Goal: Find specific page/section: Find specific page/section

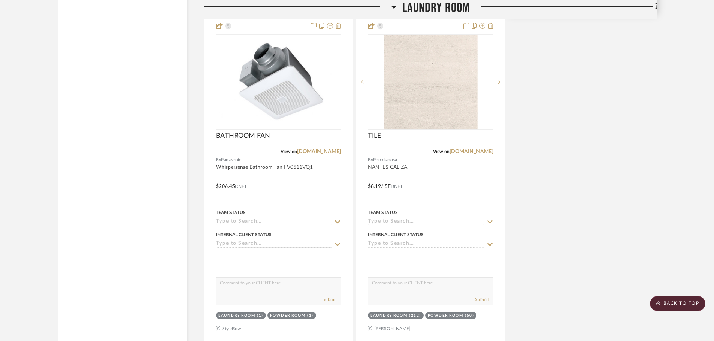
scroll to position [1736, 0]
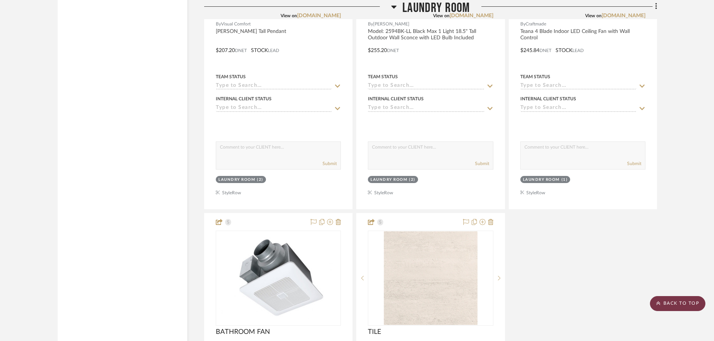
click at [659, 301] on icon at bounding box center [658, 303] width 4 height 4
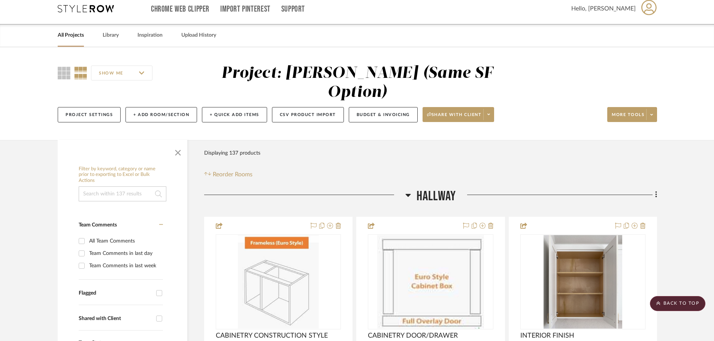
scroll to position [0, 0]
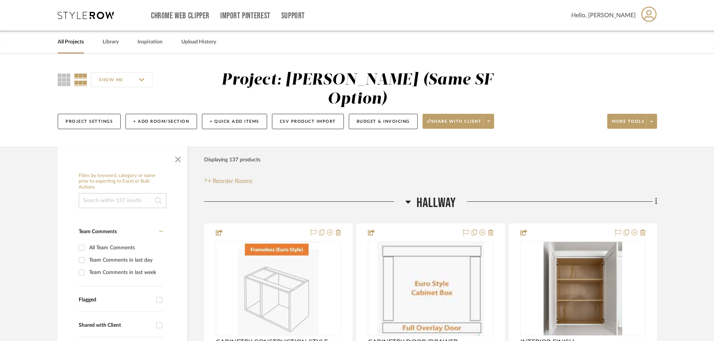
click at [80, 38] on link "All Projects" at bounding box center [71, 42] width 26 height 10
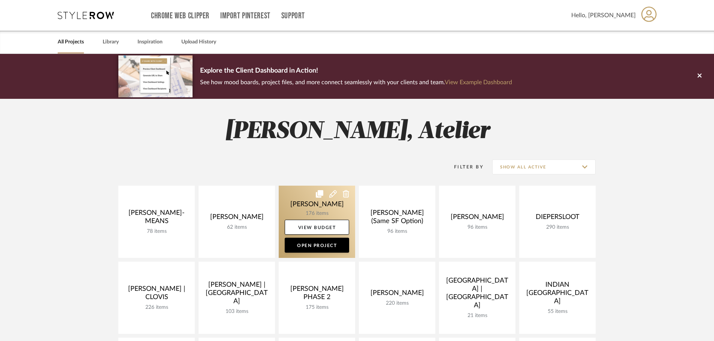
click at [301, 200] on link at bounding box center [317, 222] width 76 height 72
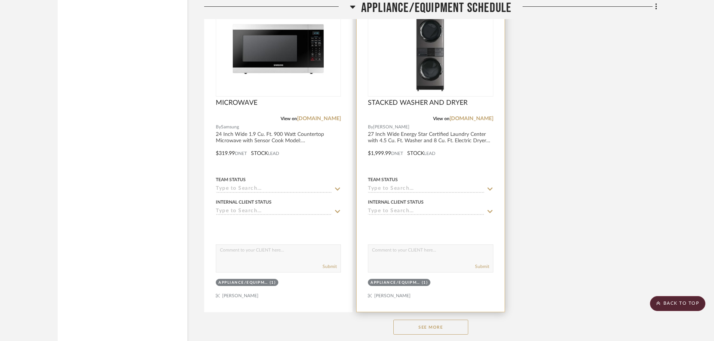
scroll to position [7745, 0]
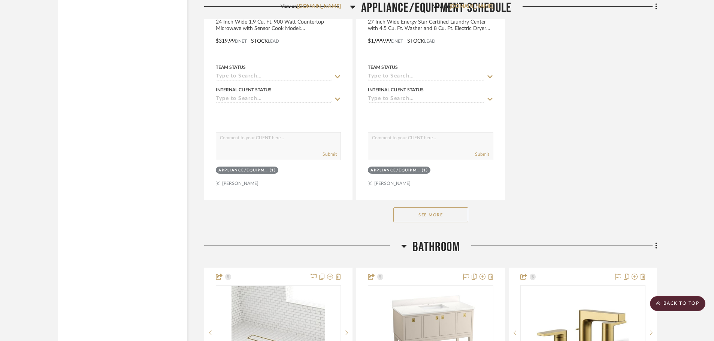
click at [434, 217] on button "See More" at bounding box center [430, 214] width 75 height 15
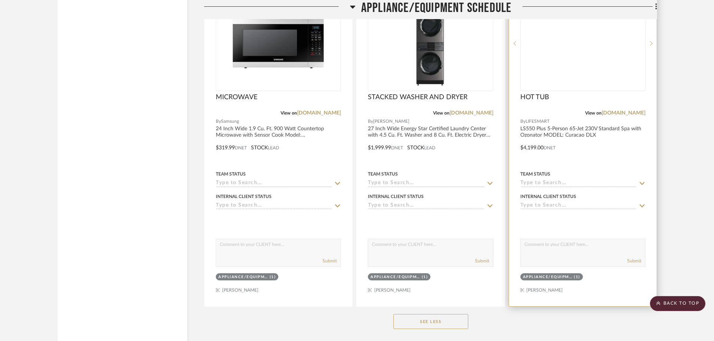
scroll to position [7520, 0]
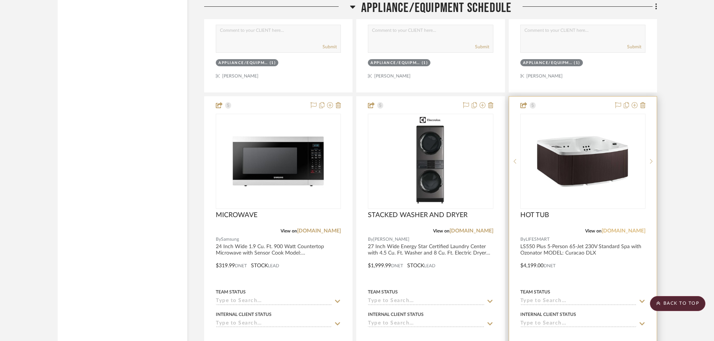
click at [622, 233] on link "[DOMAIN_NAME]" at bounding box center [623, 230] width 44 height 5
click at [590, 158] on img "0" at bounding box center [583, 162] width 94 height 94
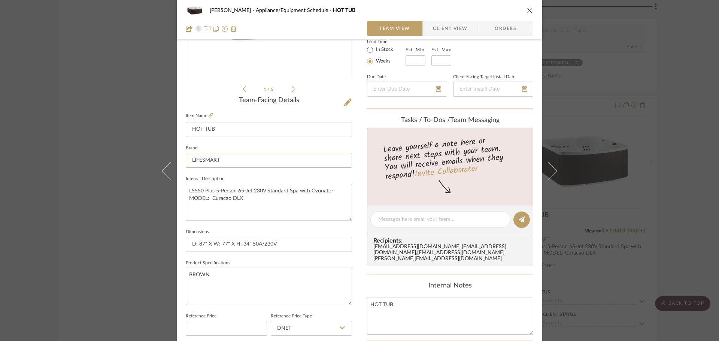
scroll to position [150, 0]
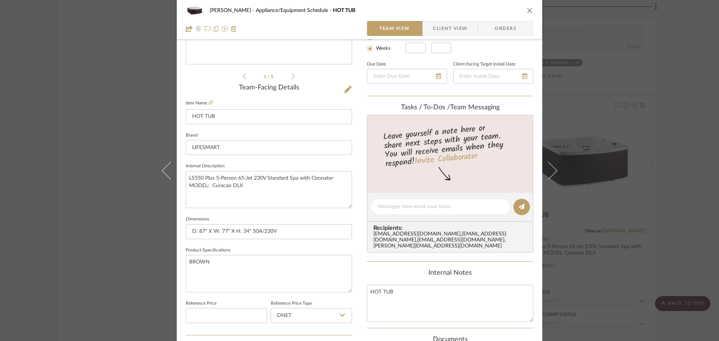
click at [528, 10] on icon "close" at bounding box center [530, 10] width 6 height 6
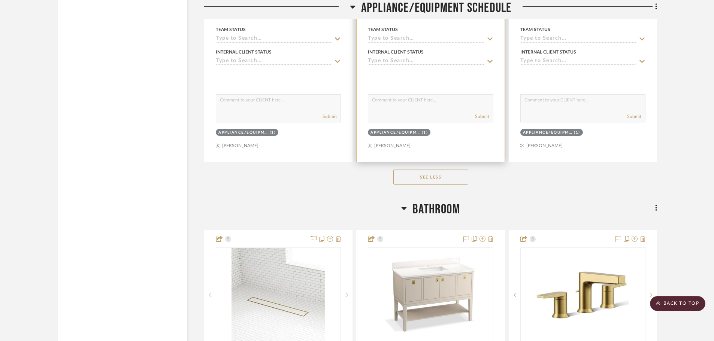
scroll to position [7932, 0]
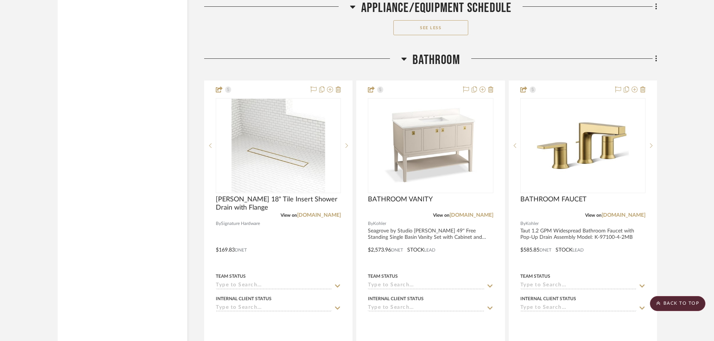
click at [423, 28] on button "See Less" at bounding box center [430, 27] width 75 height 15
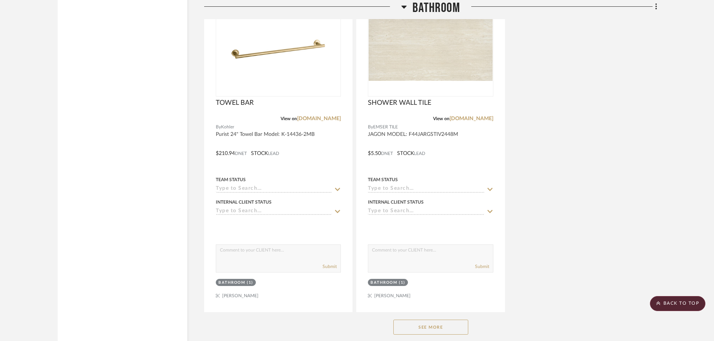
scroll to position [8831, 0]
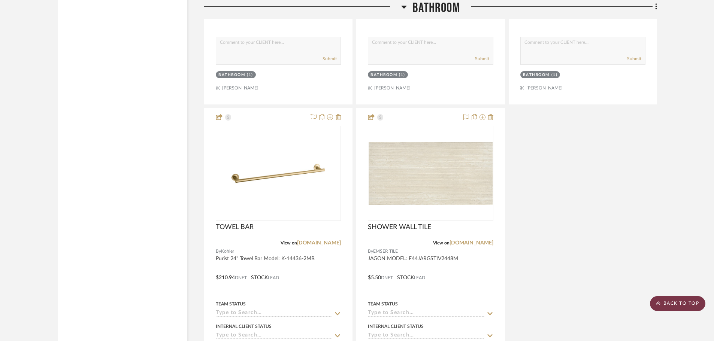
click at [691, 307] on scroll-to-top-button "BACK TO TOP" at bounding box center [677, 303] width 55 height 15
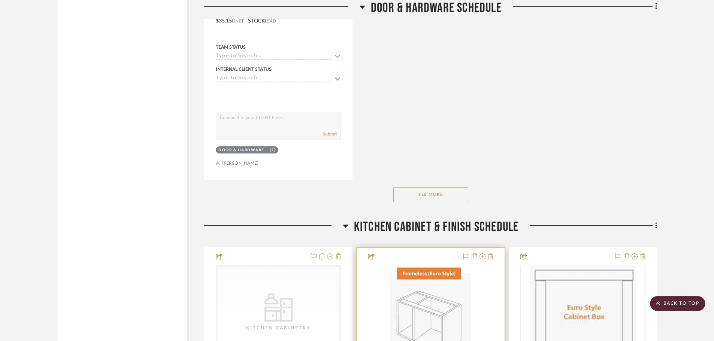
scroll to position [5543, 0]
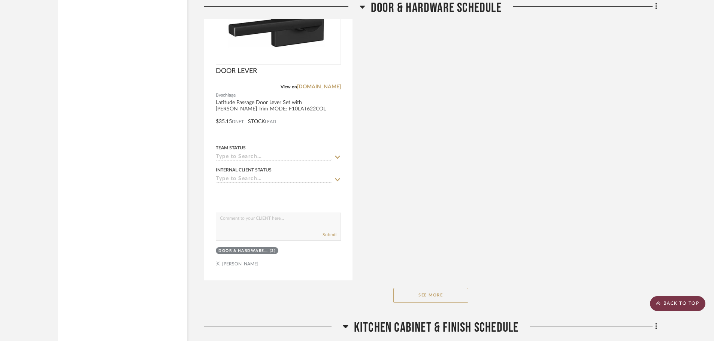
click at [680, 300] on scroll-to-top-button "BACK TO TOP" at bounding box center [677, 303] width 55 height 15
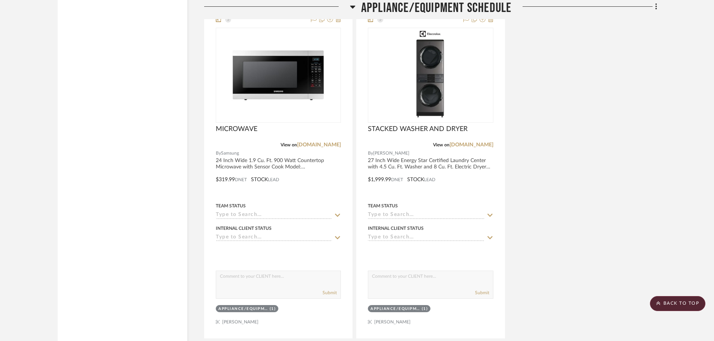
scroll to position [7753, 0]
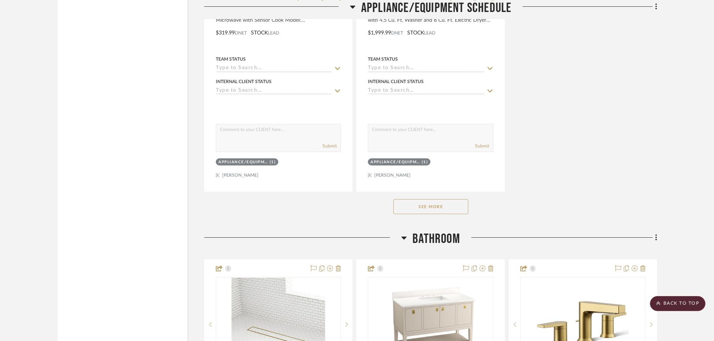
click at [445, 206] on button "See More" at bounding box center [430, 206] width 75 height 15
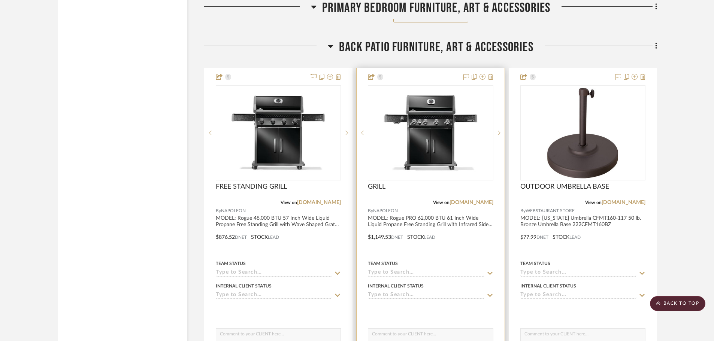
scroll to position [12534, 0]
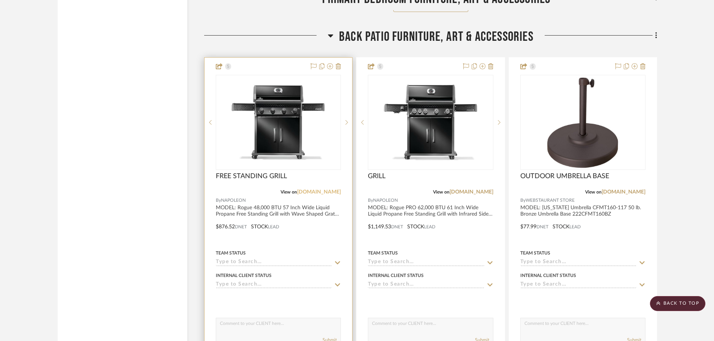
click at [327, 190] on link "[DOMAIN_NAME]" at bounding box center [319, 192] width 44 height 5
